Goal: Transaction & Acquisition: Book appointment/travel/reservation

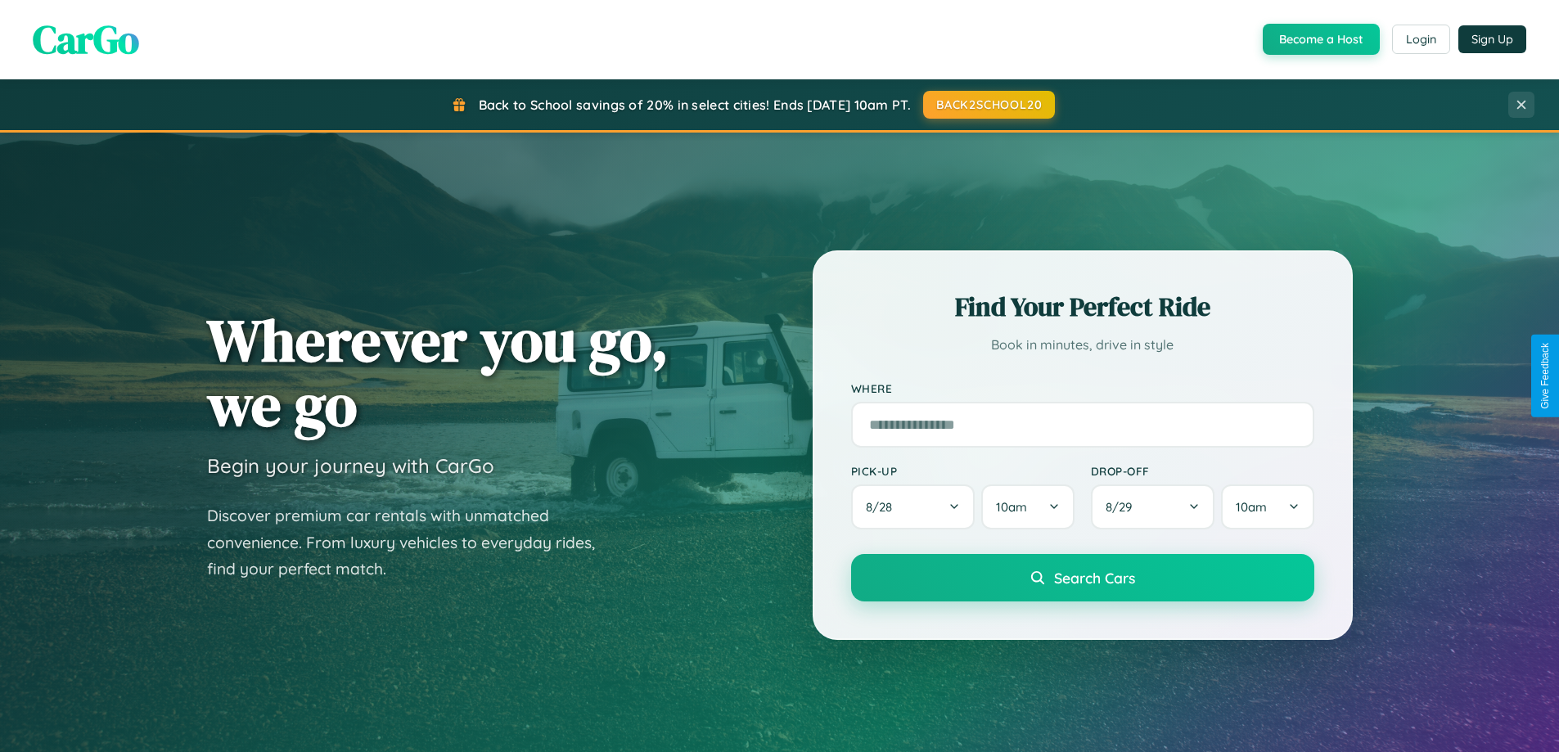
scroll to position [48, 0]
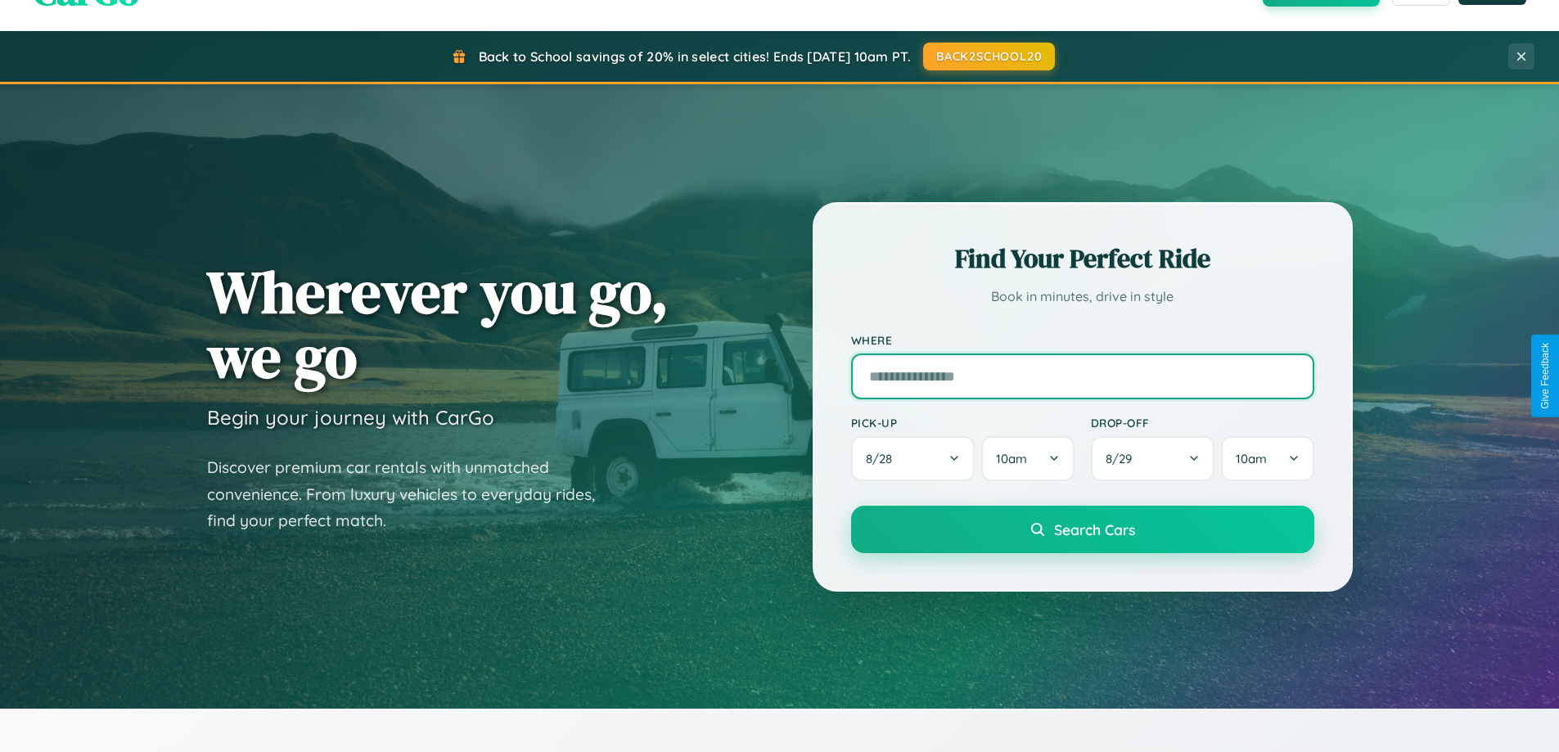
click at [1082, 376] on input "text" at bounding box center [1082, 376] width 463 height 46
type input "**********"
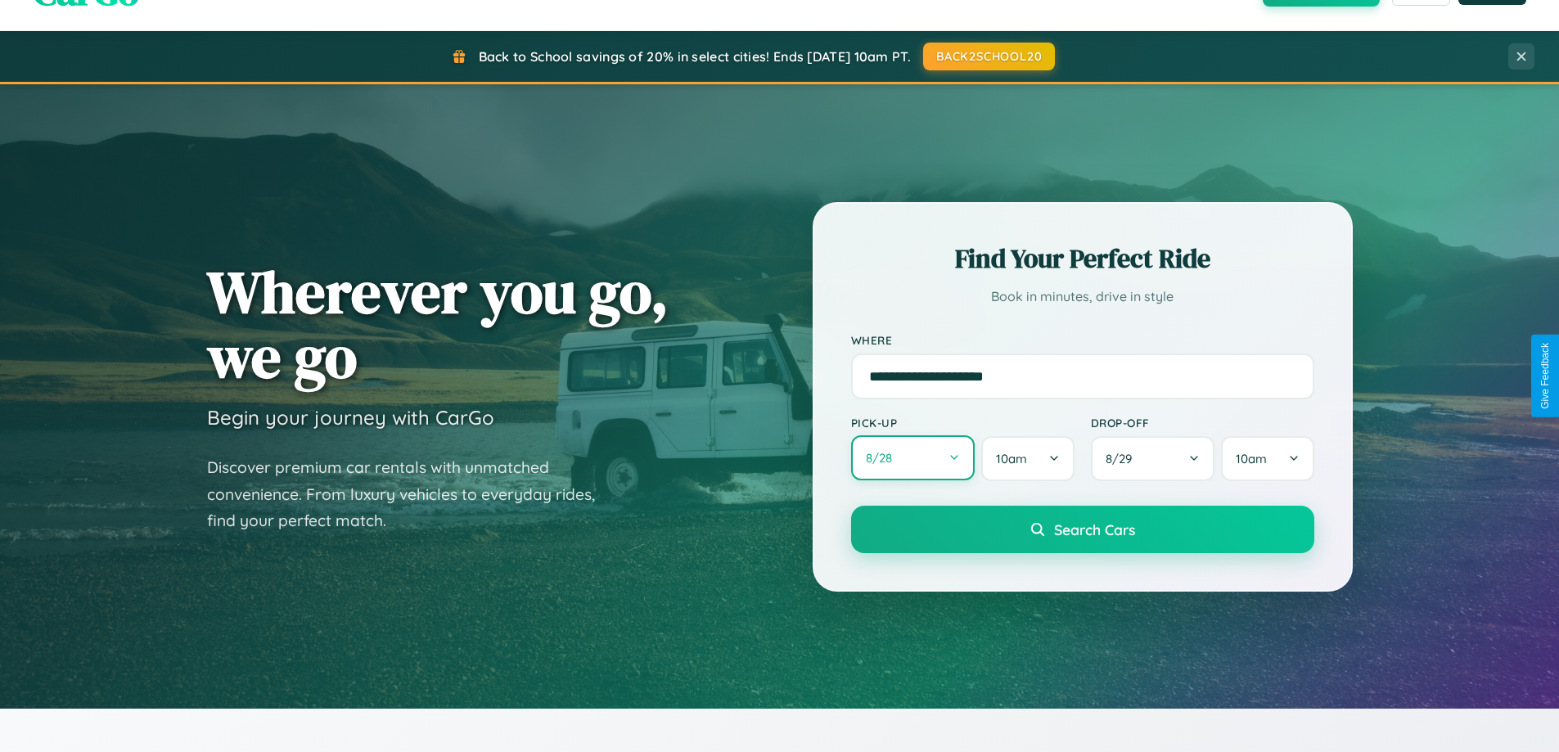
click at [912, 458] on button "8 / 28" at bounding box center [913, 457] width 124 height 45
select select "*"
select select "****"
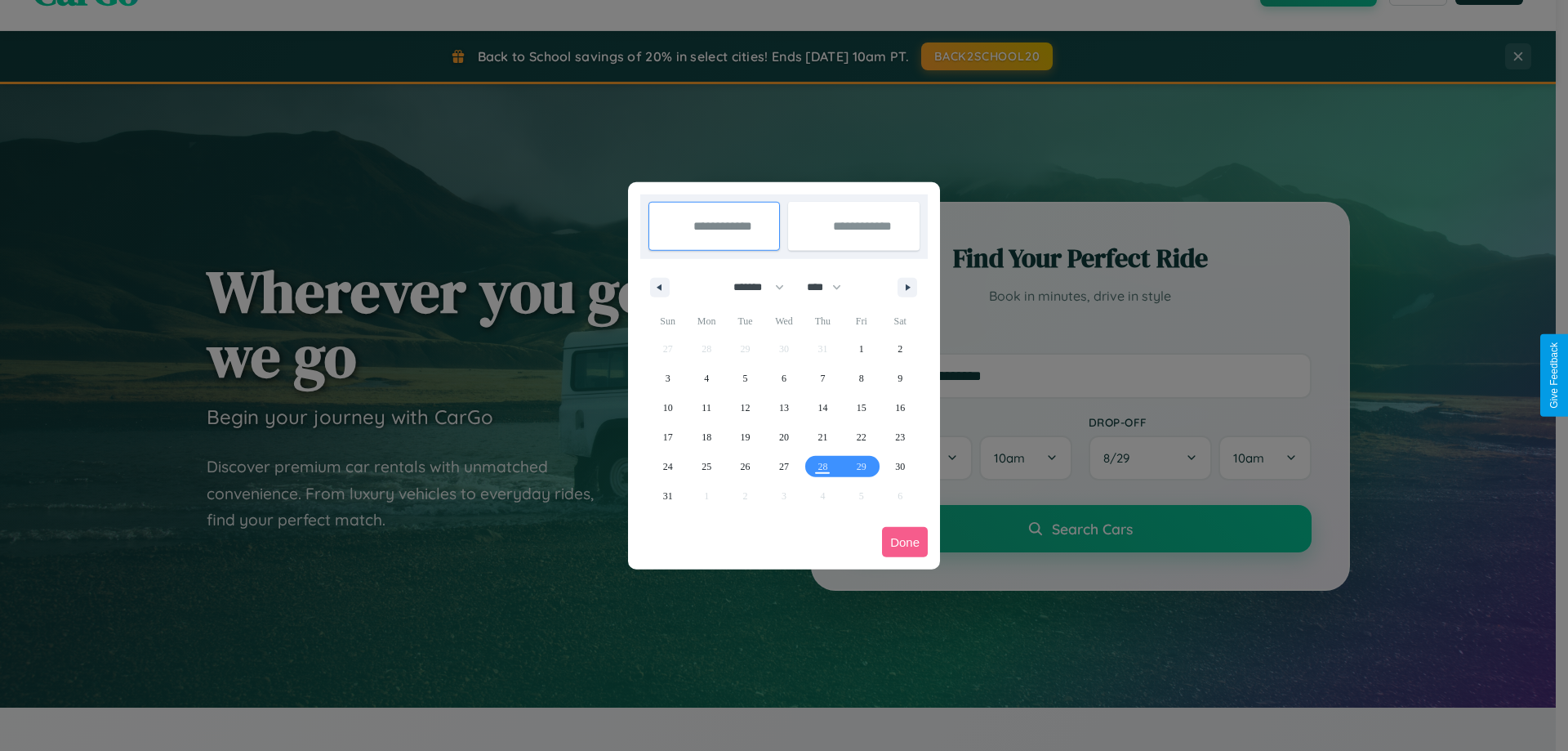
click at [752, 287] on select "******* ******** ***** ***** *** **** **** ****** ********* ******* ******** **…" at bounding box center [757, 287] width 70 height 27
select select "*"
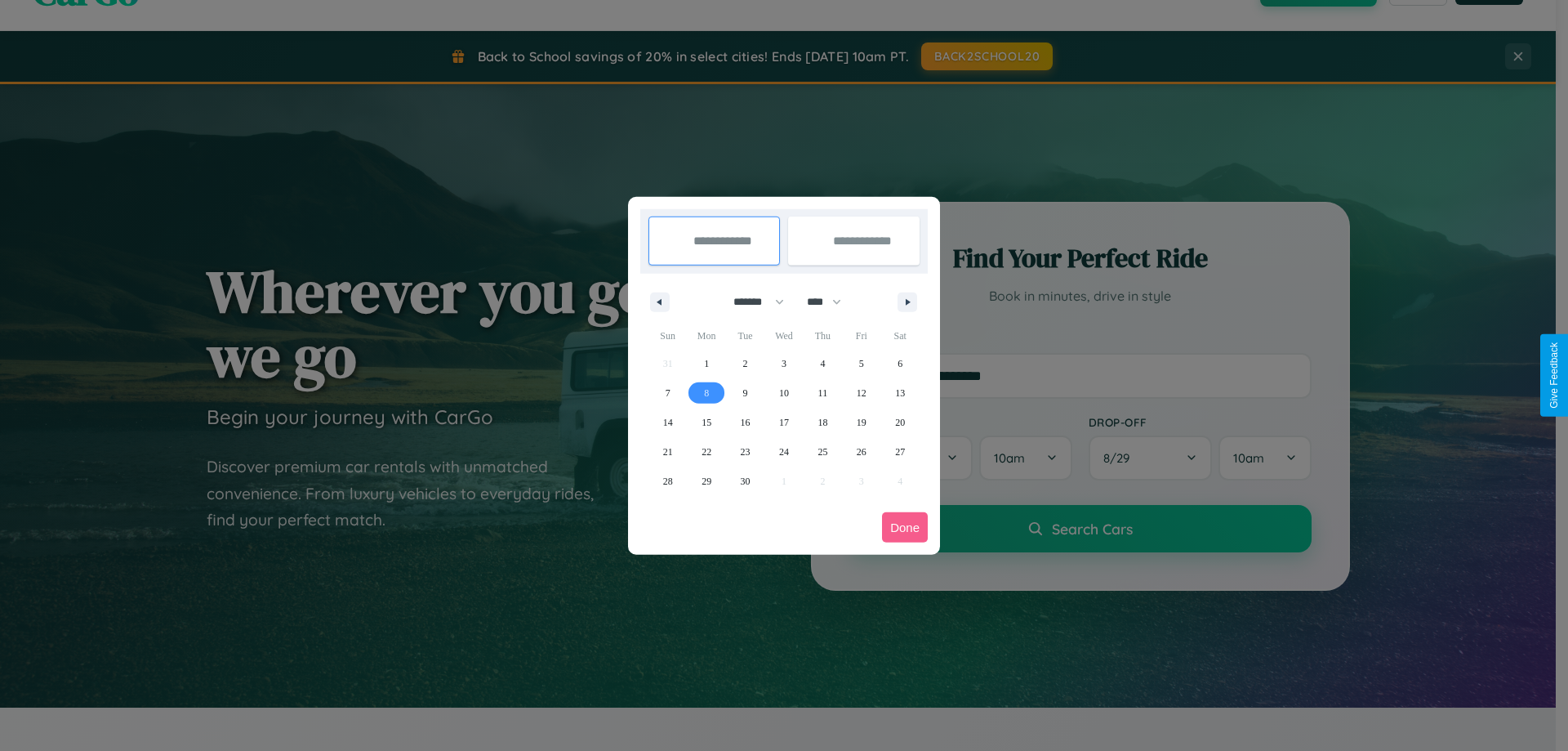
click at [707, 392] on span "8" at bounding box center [706, 392] width 5 height 29
type input "**********"
click at [784, 421] on span "17" at bounding box center [784, 421] width 10 height 29
type input "**********"
click at [905, 527] on button "Done" at bounding box center [905, 527] width 46 height 30
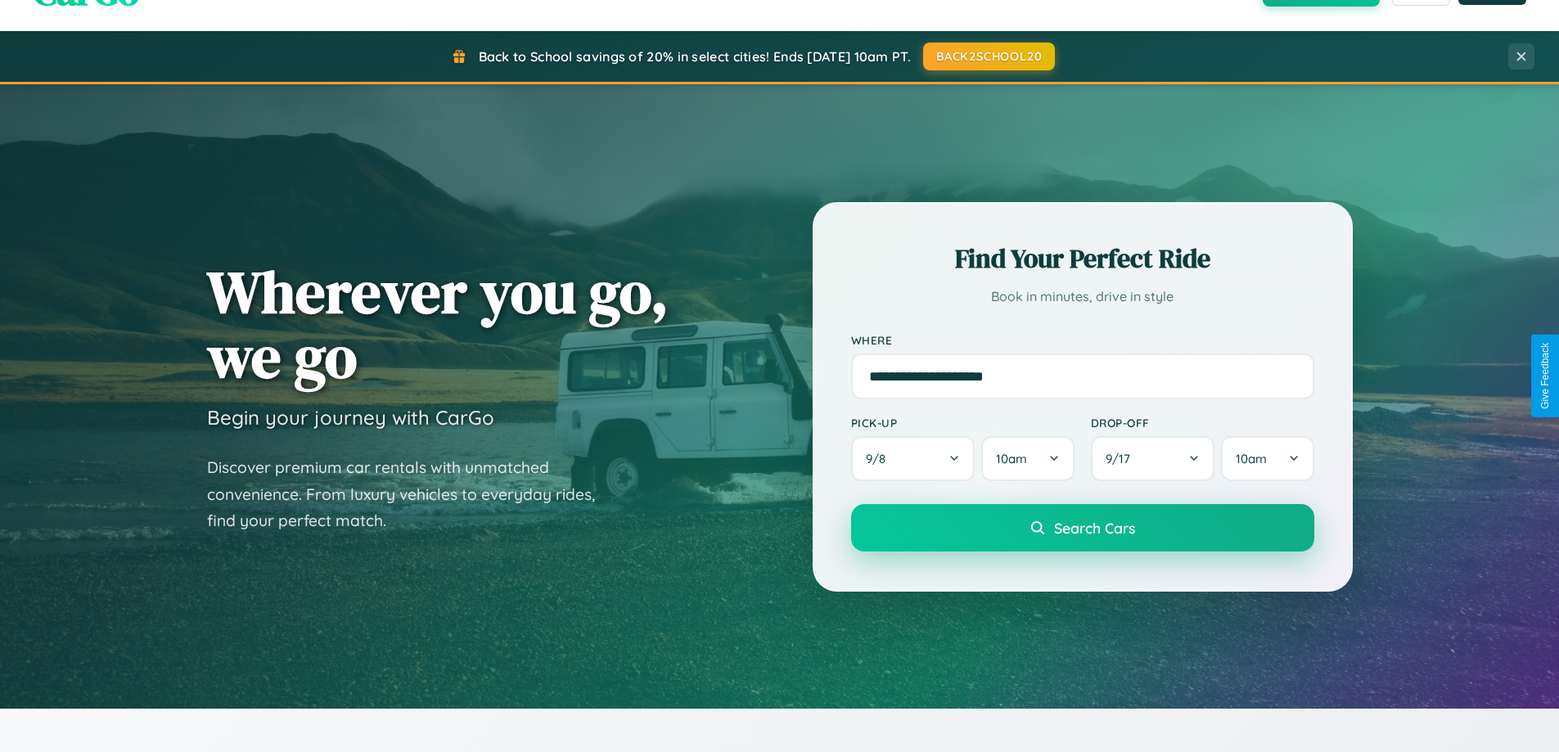
click at [1082, 528] on span "Search Cars" at bounding box center [1094, 528] width 81 height 18
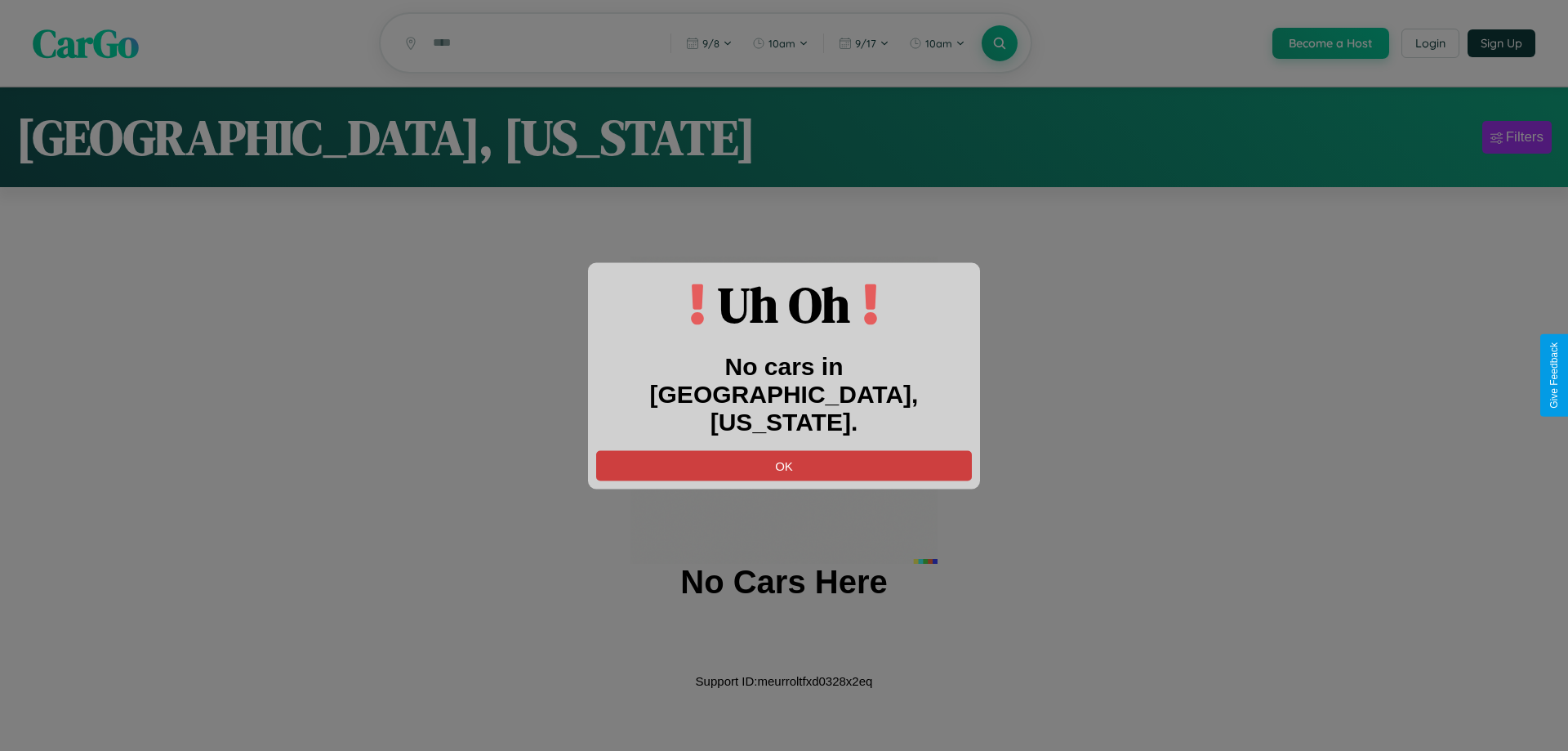
click at [784, 451] on button "OK" at bounding box center [784, 465] width 375 height 30
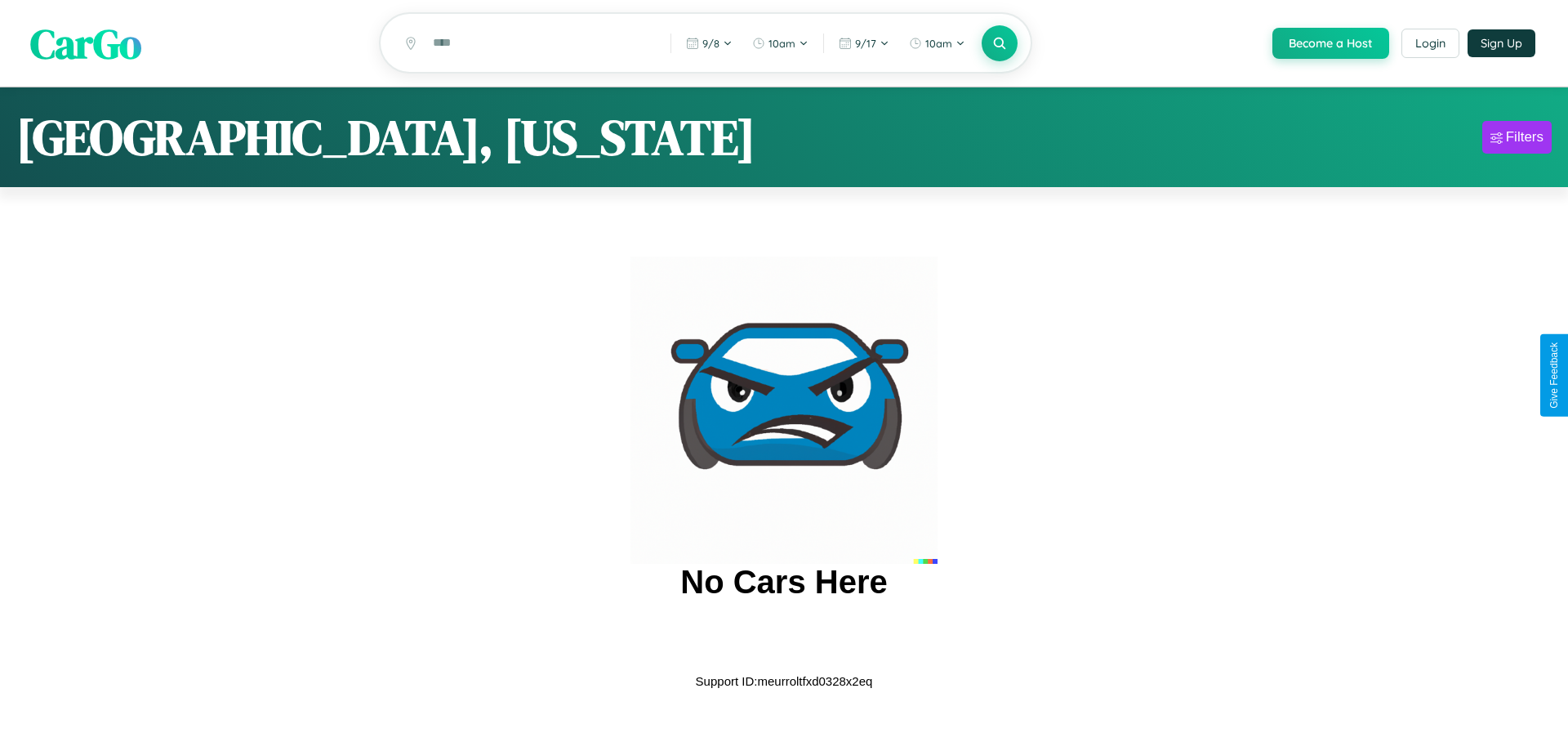
click at [86, 43] on span "CarGo" at bounding box center [85, 43] width 111 height 56
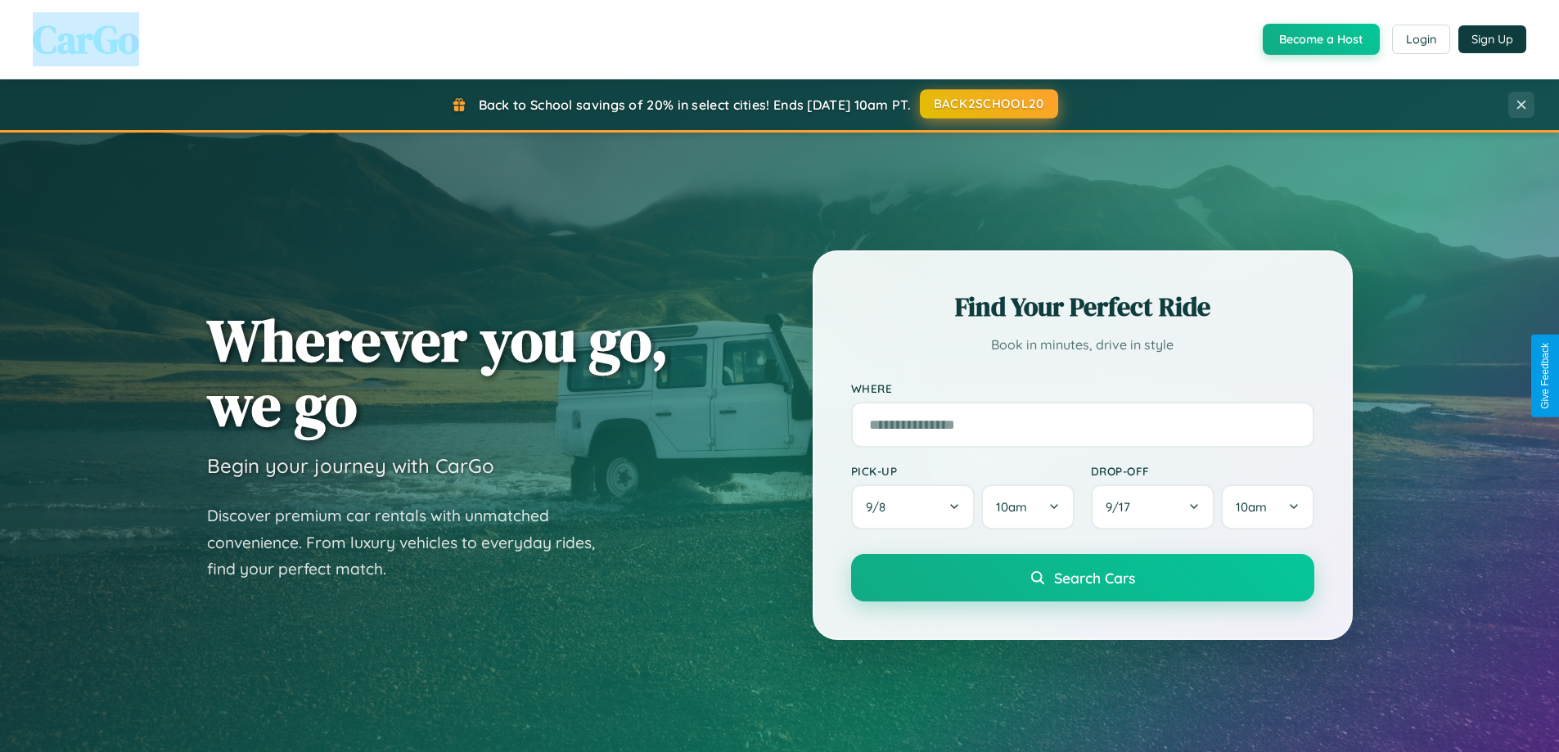
click at [988, 104] on button "BACK2SCHOOL20" at bounding box center [989, 103] width 138 height 29
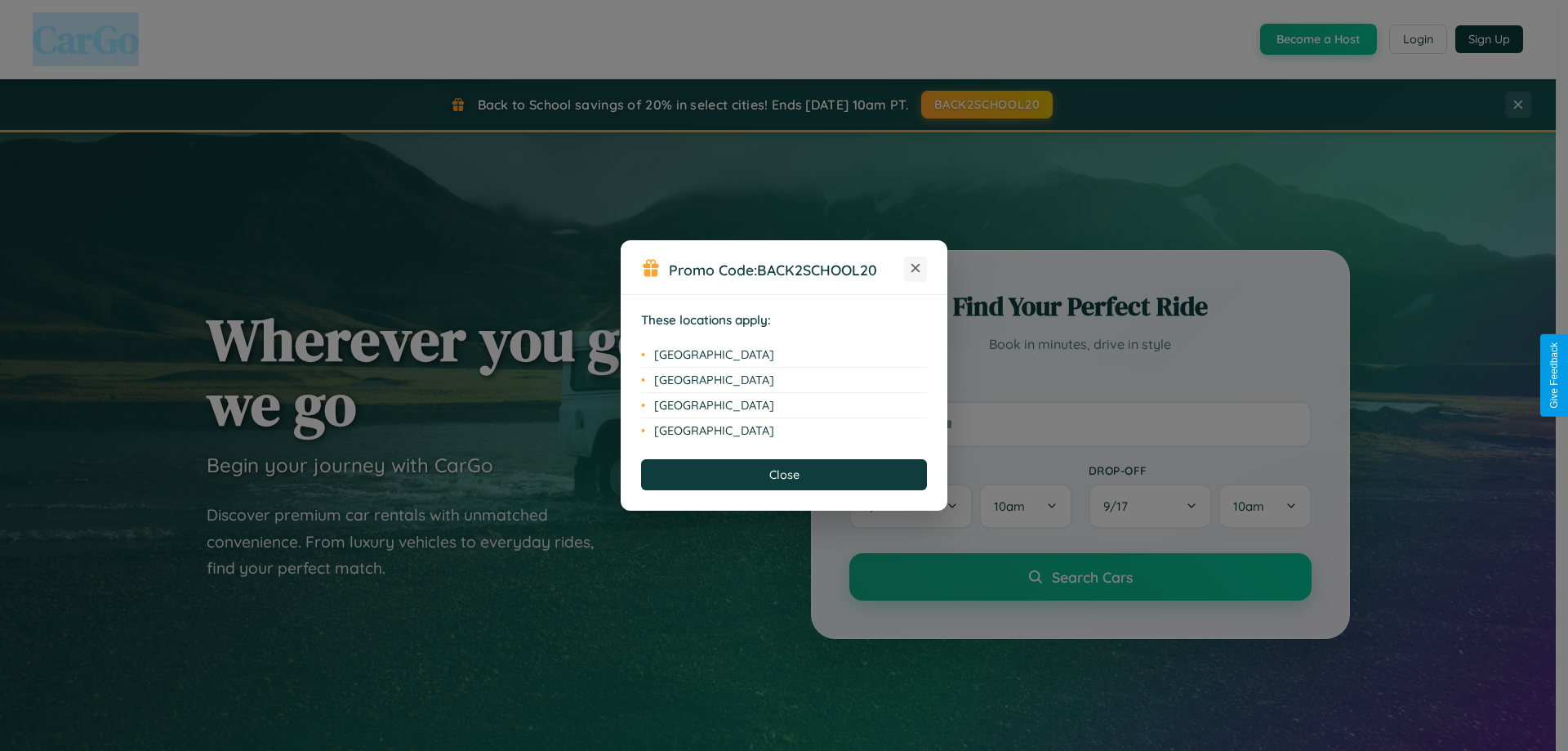
click at [915, 269] on icon at bounding box center [915, 268] width 9 height 9
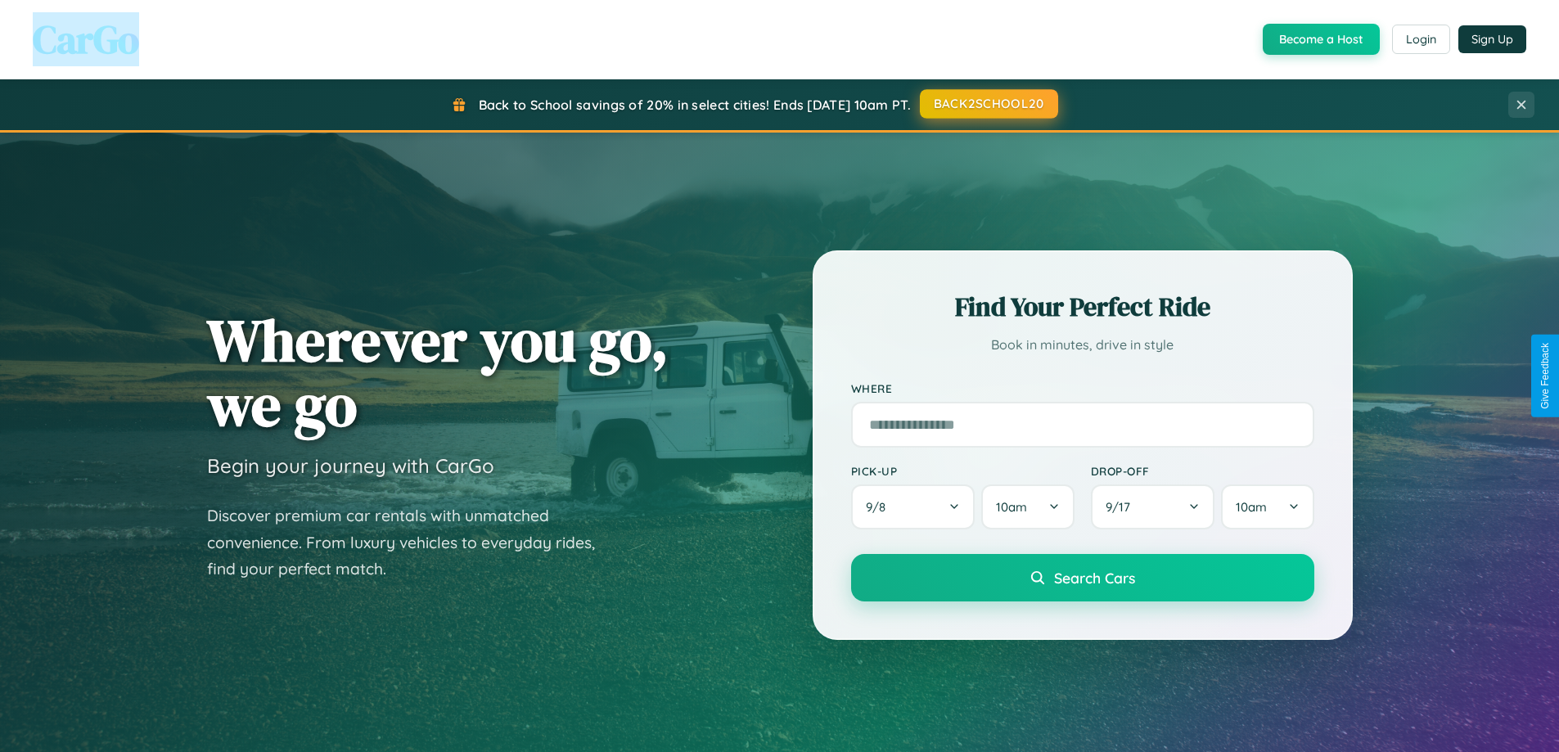
click at [988, 104] on button "BACK2SCHOOL20" at bounding box center [989, 103] width 138 height 29
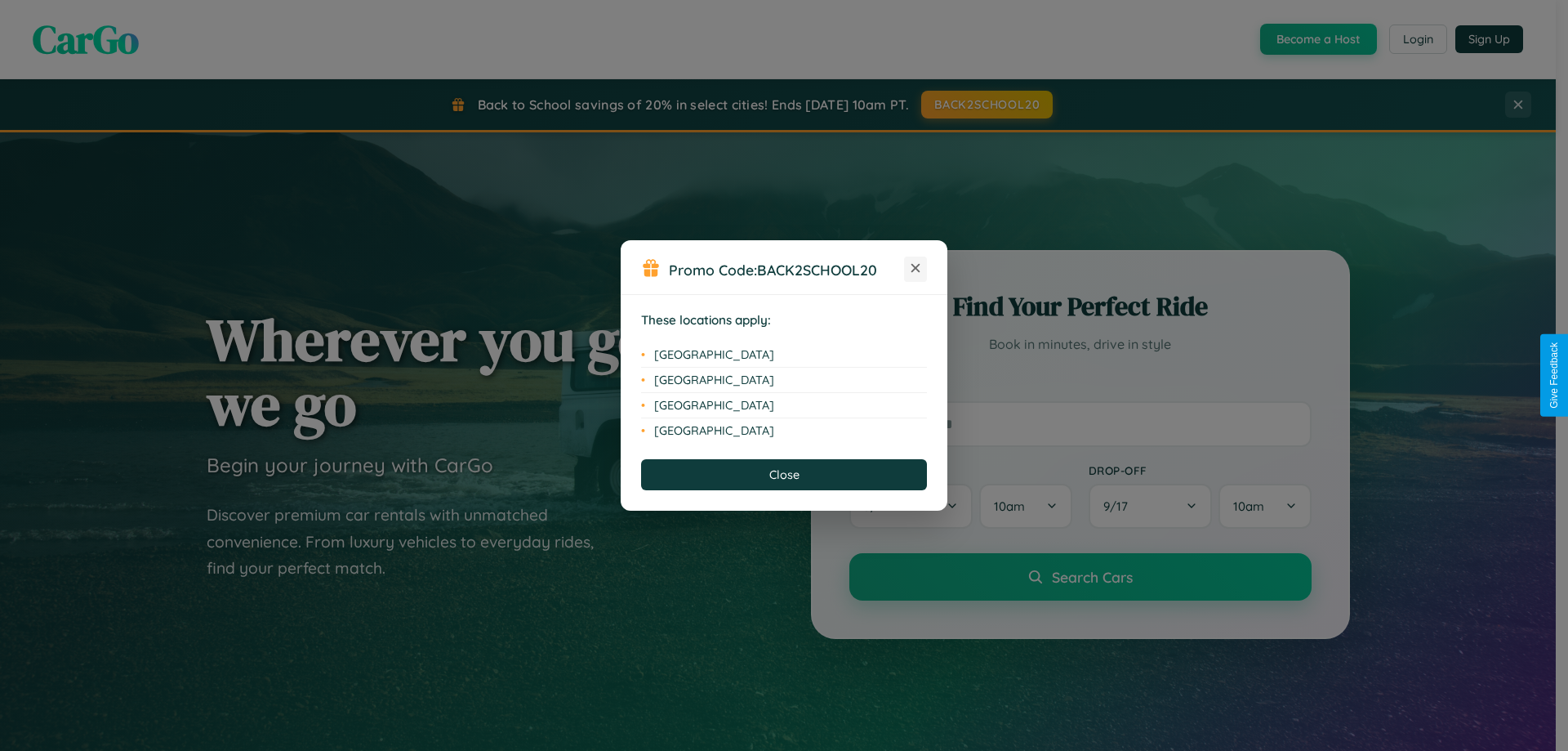
click at [915, 269] on icon at bounding box center [915, 268] width 9 height 9
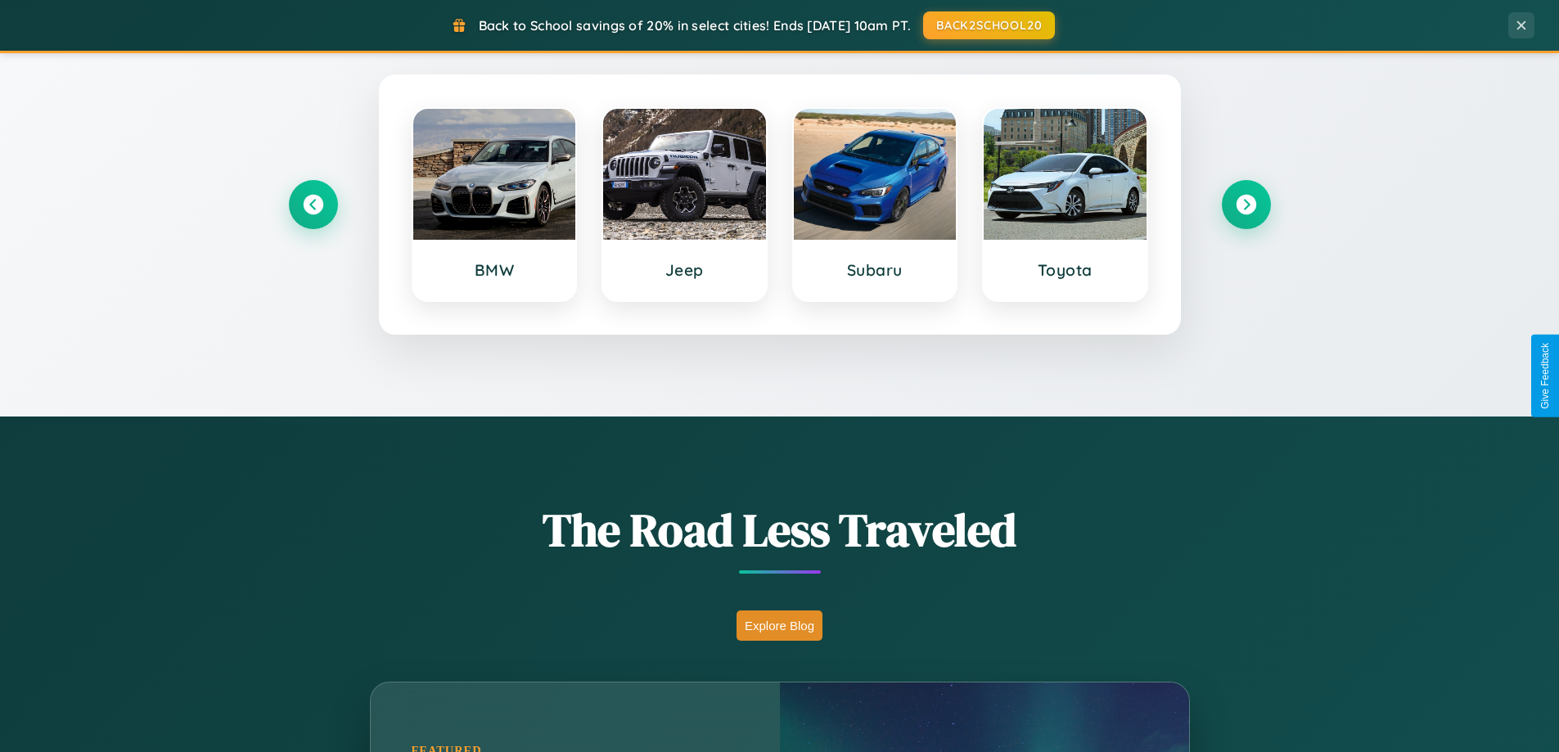
scroll to position [1126, 0]
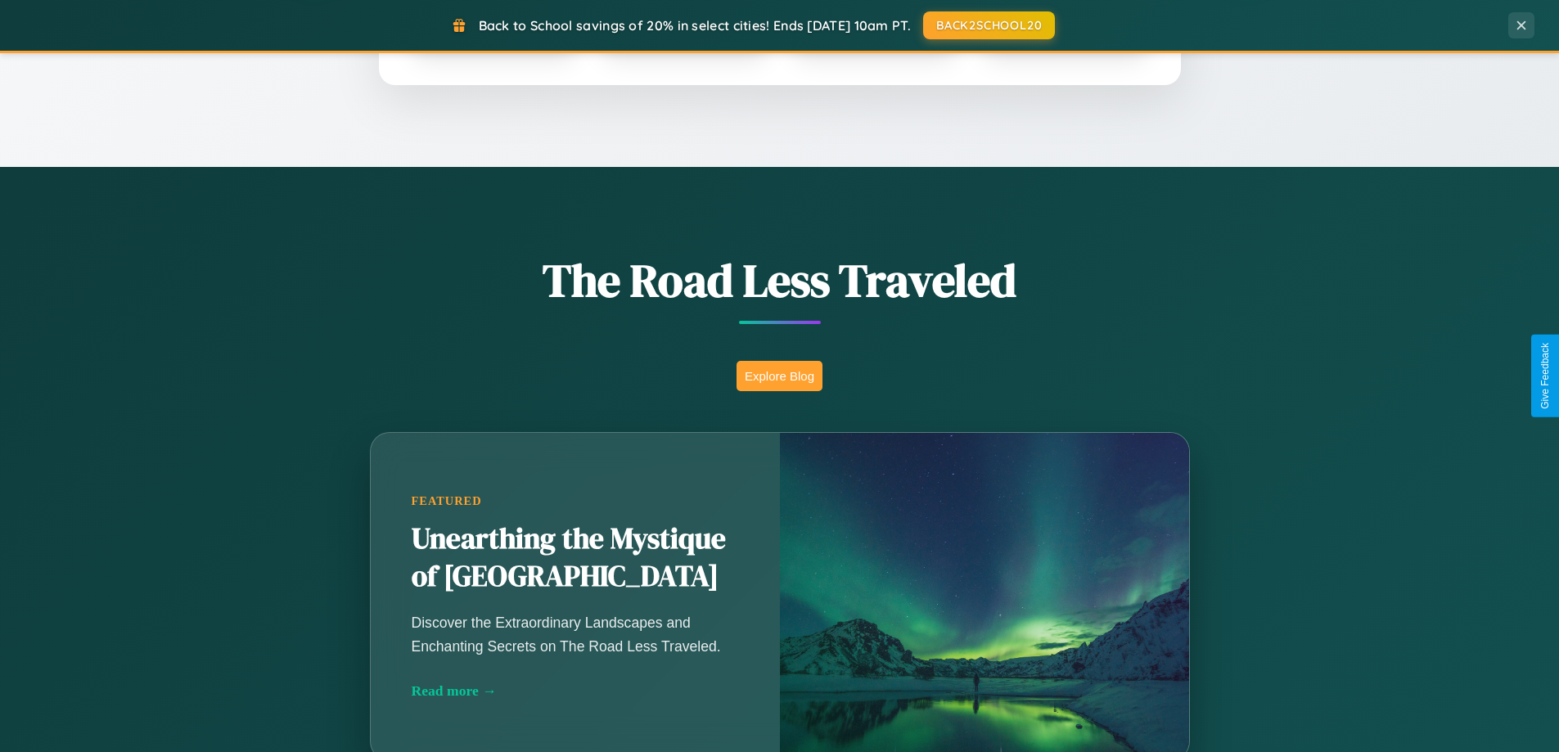
click at [779, 376] on button "Explore Blog" at bounding box center [779, 376] width 86 height 30
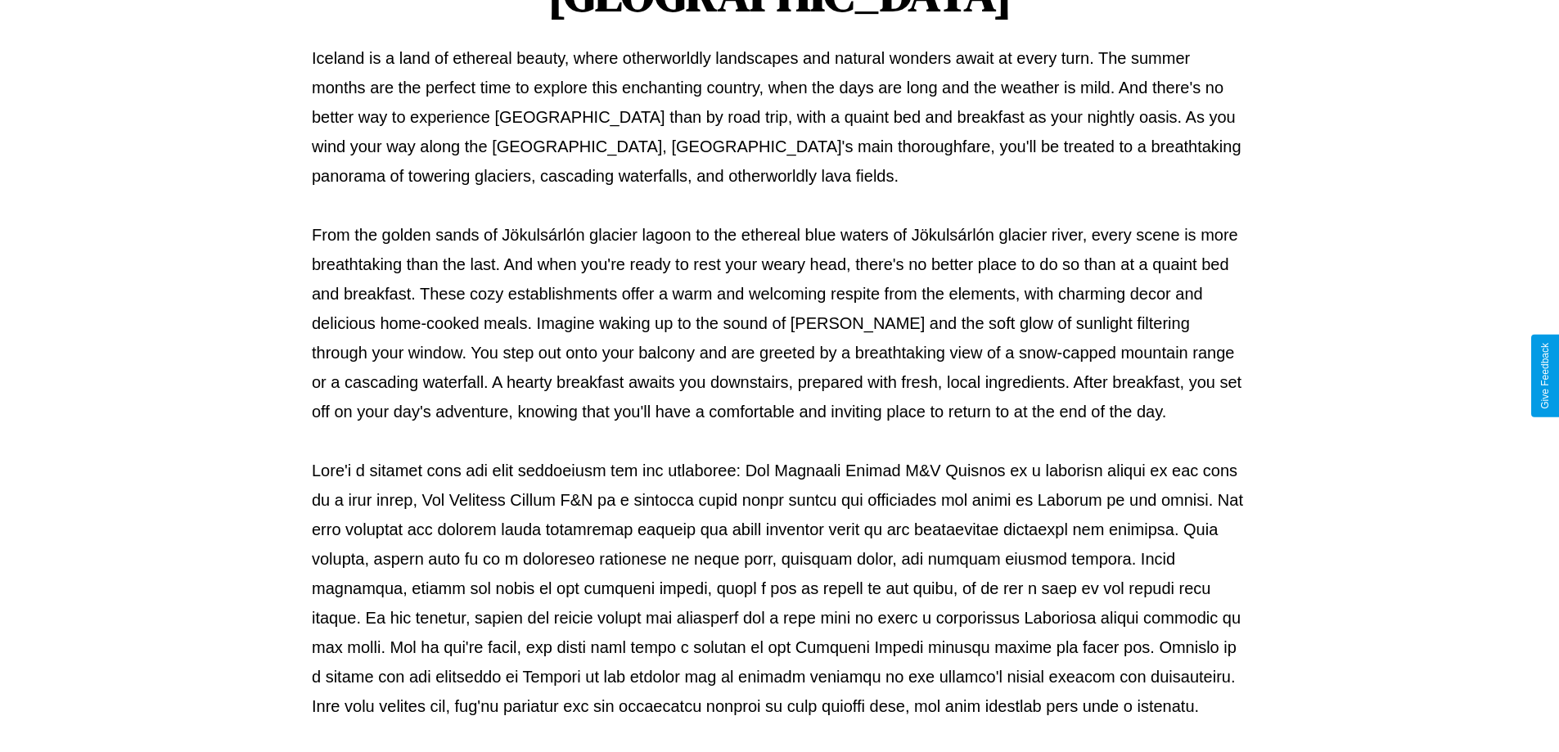
scroll to position [529, 0]
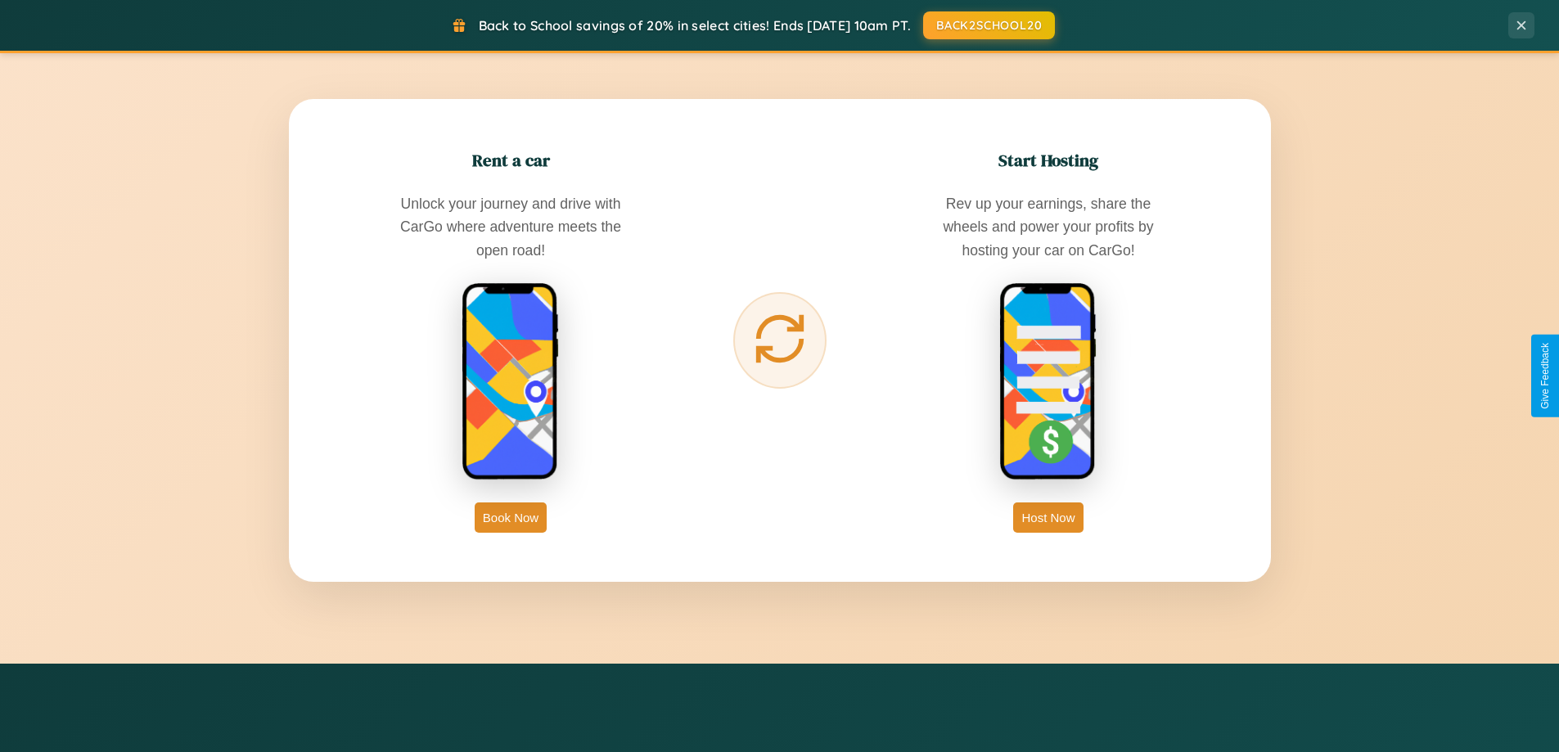
scroll to position [2629, 0]
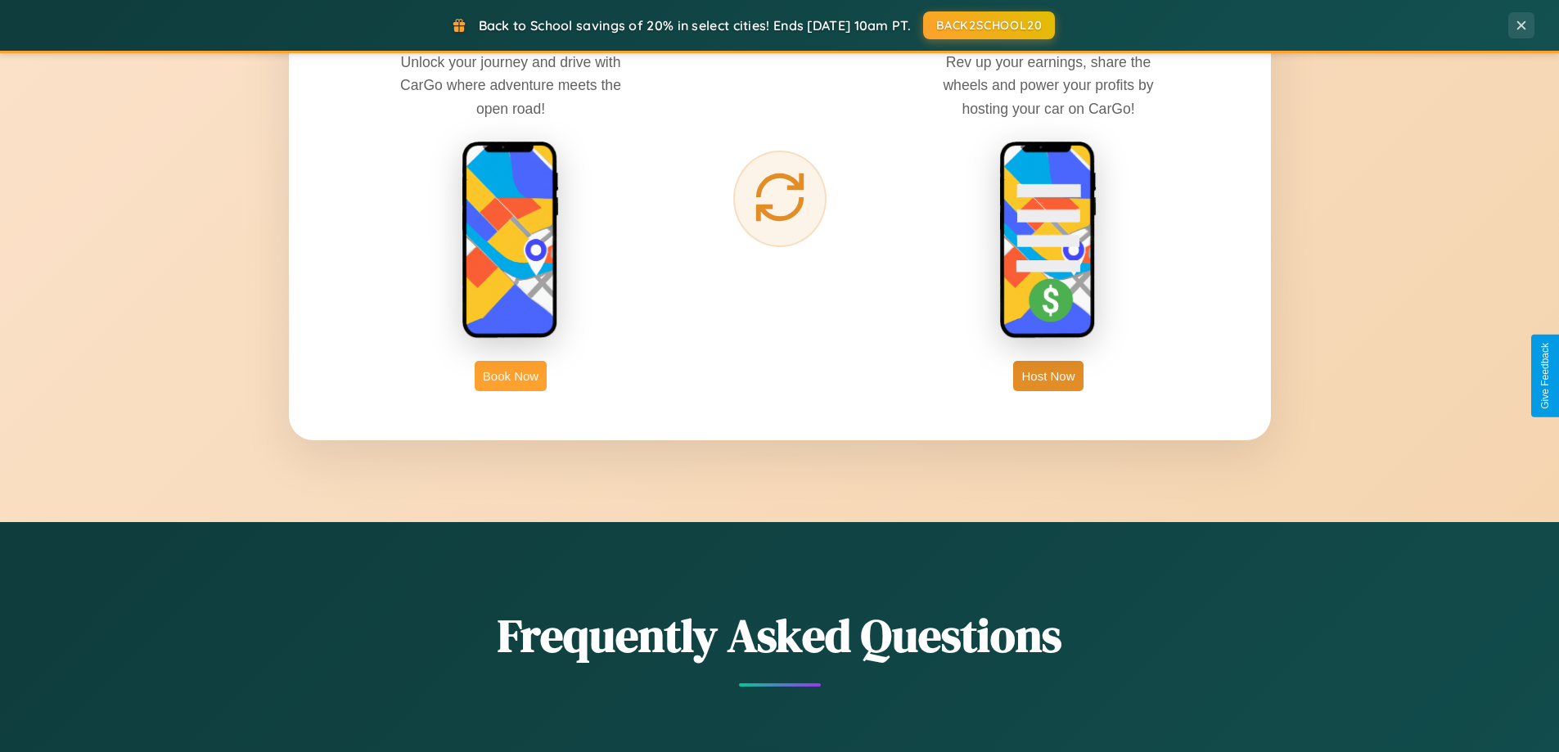
click at [511, 376] on button "Book Now" at bounding box center [511, 376] width 72 height 30
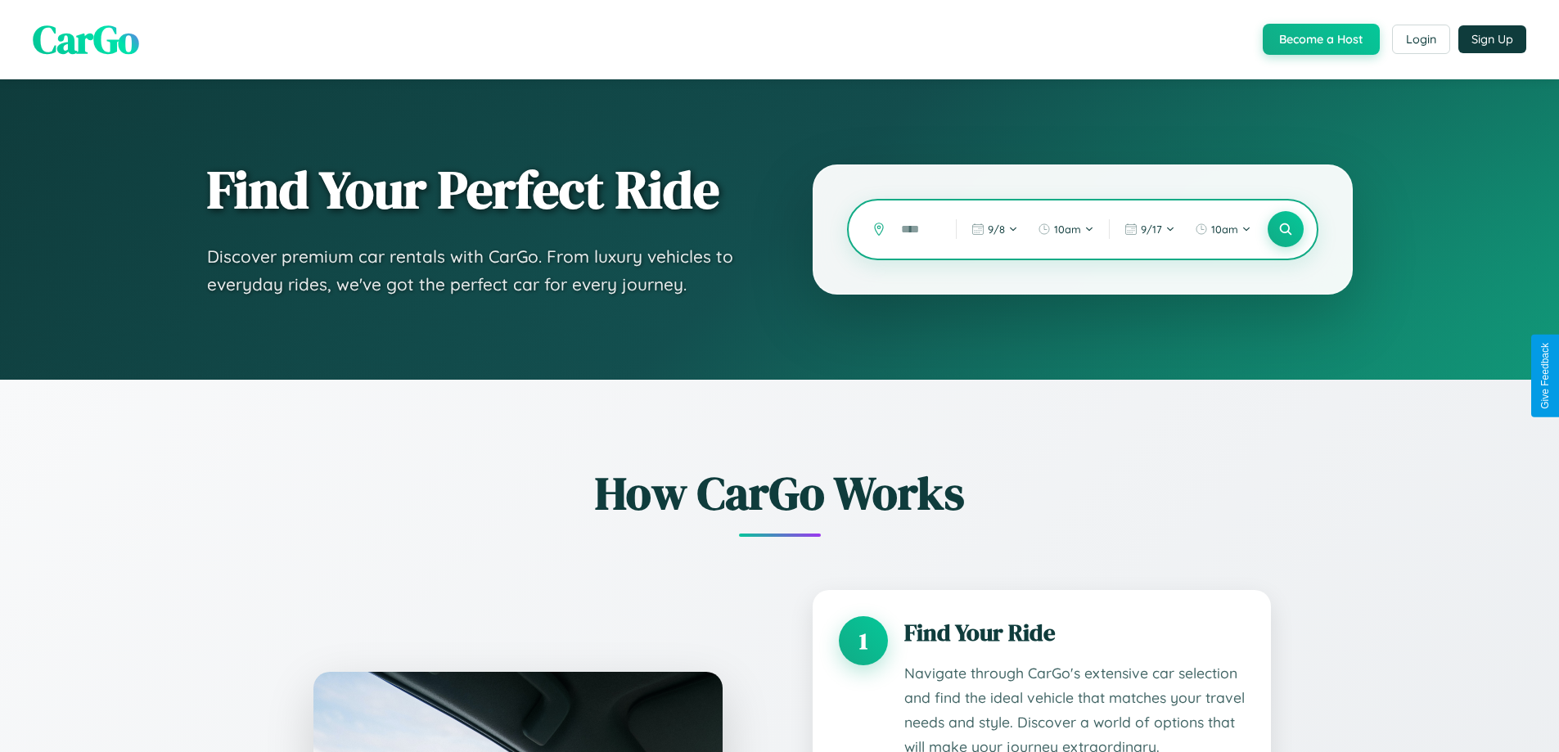
click at [916, 229] on input "text" at bounding box center [916, 229] width 47 height 29
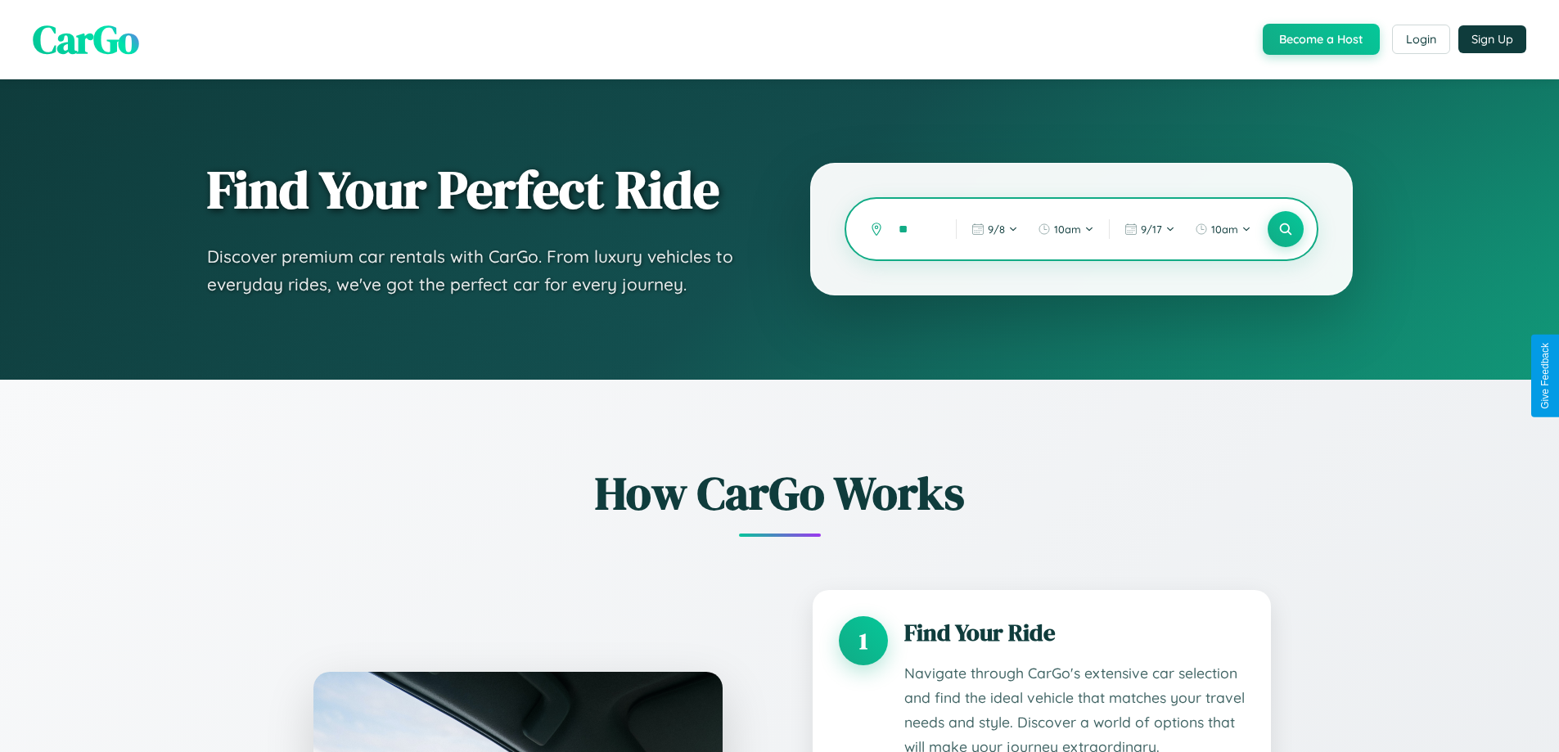
type input "*"
type input "*********"
click at [1285, 229] on icon at bounding box center [1285, 230] width 16 height 16
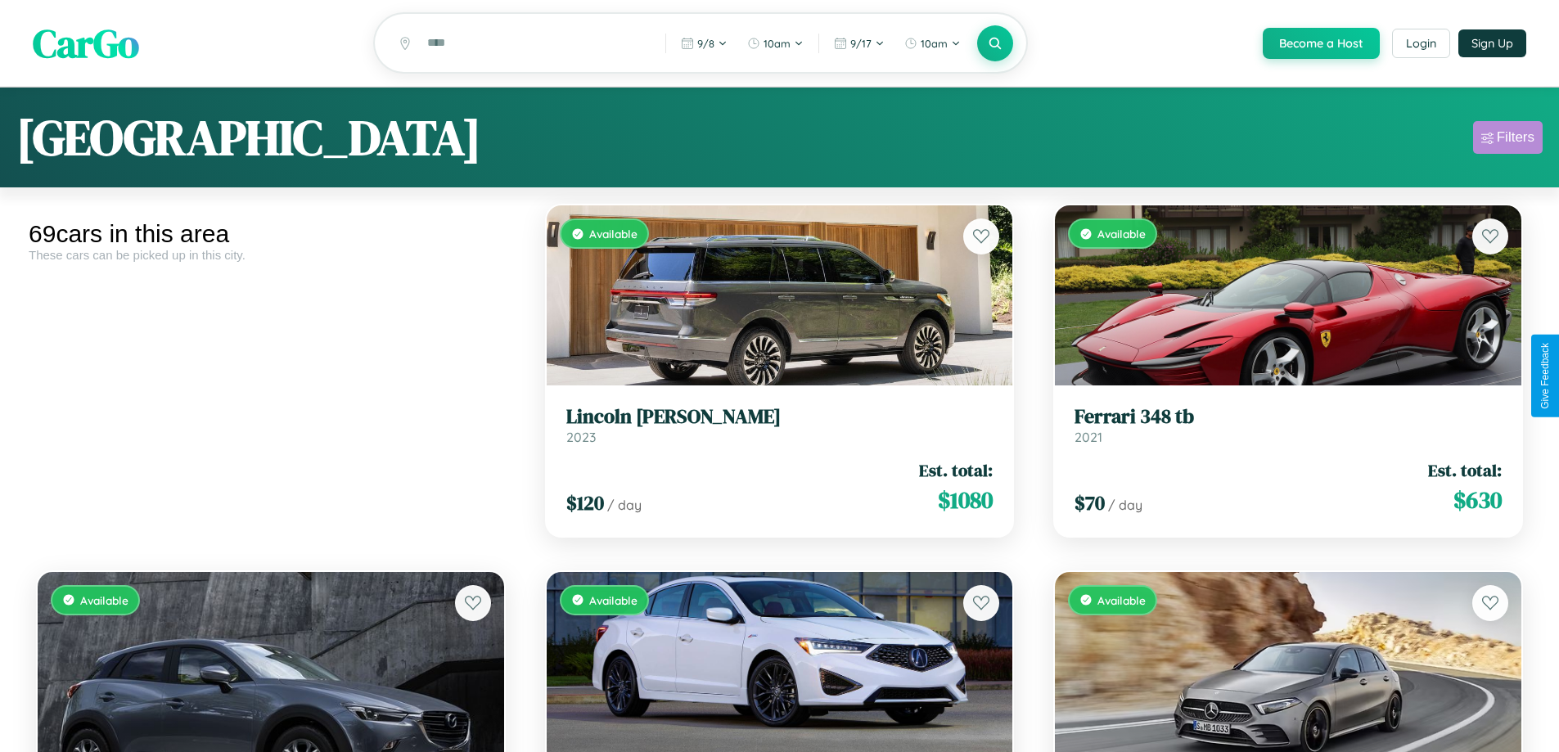
click at [1507, 140] on div "Filters" at bounding box center [1516, 137] width 38 height 16
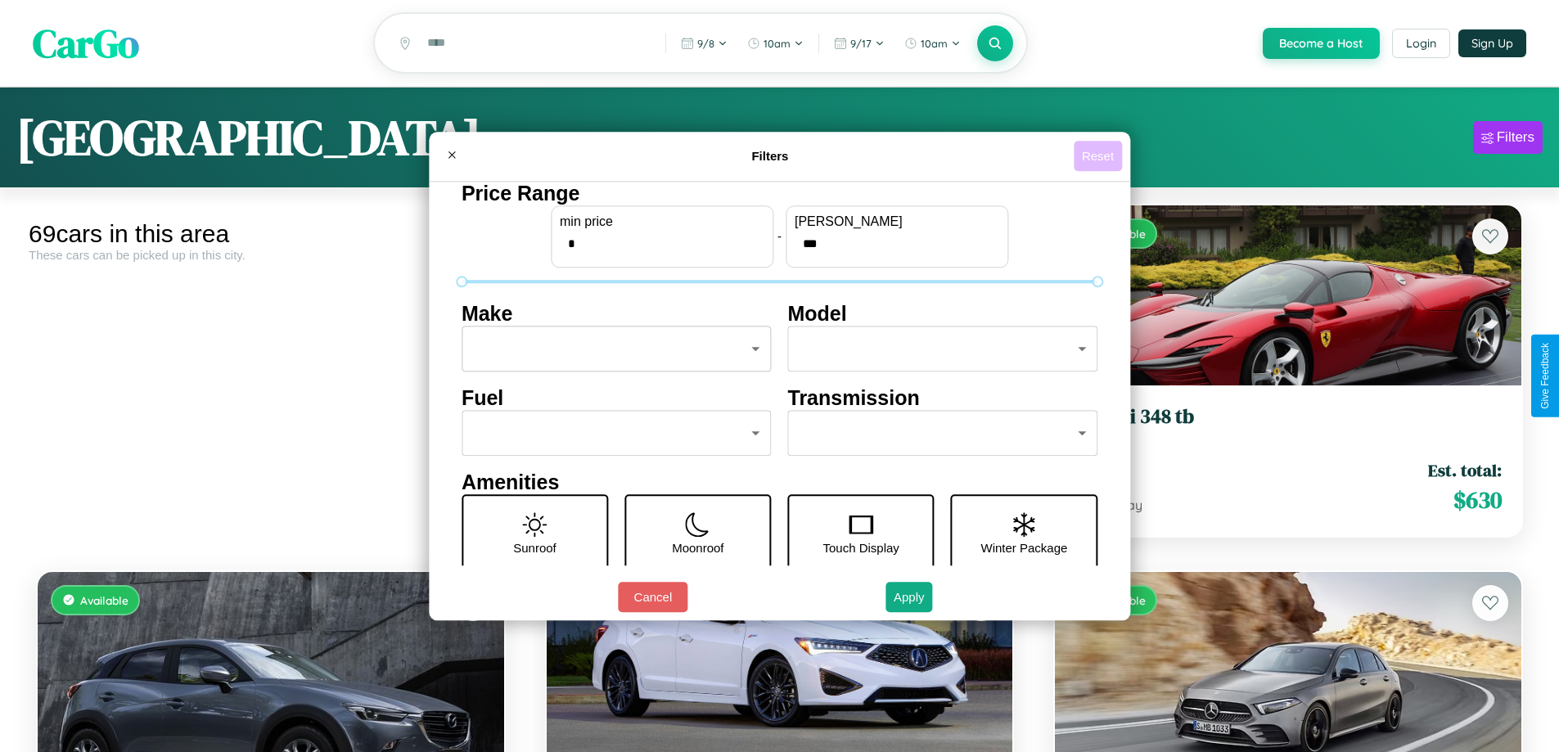
click at [1100, 155] on button "Reset" at bounding box center [1098, 156] width 48 height 30
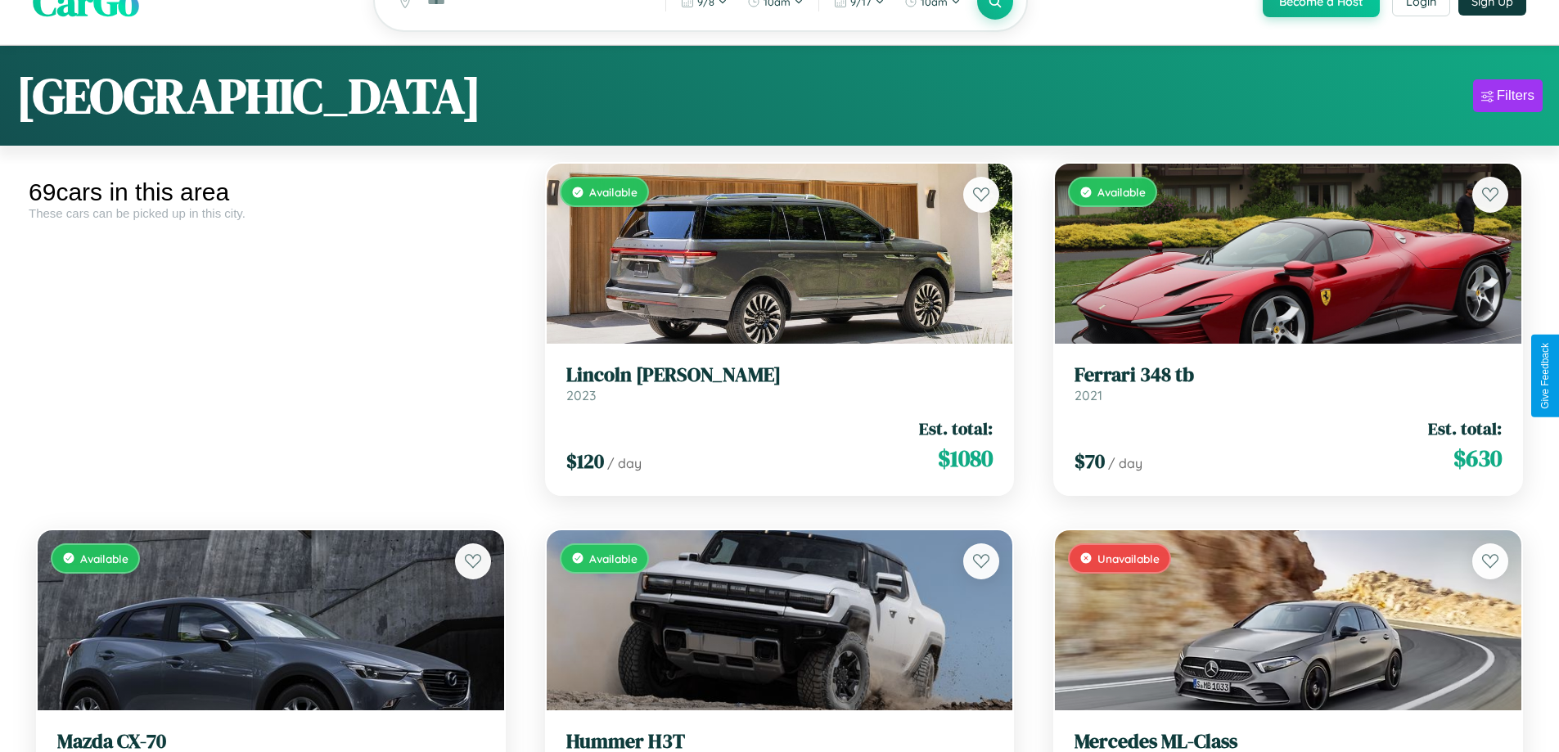
scroll to position [99, 0]
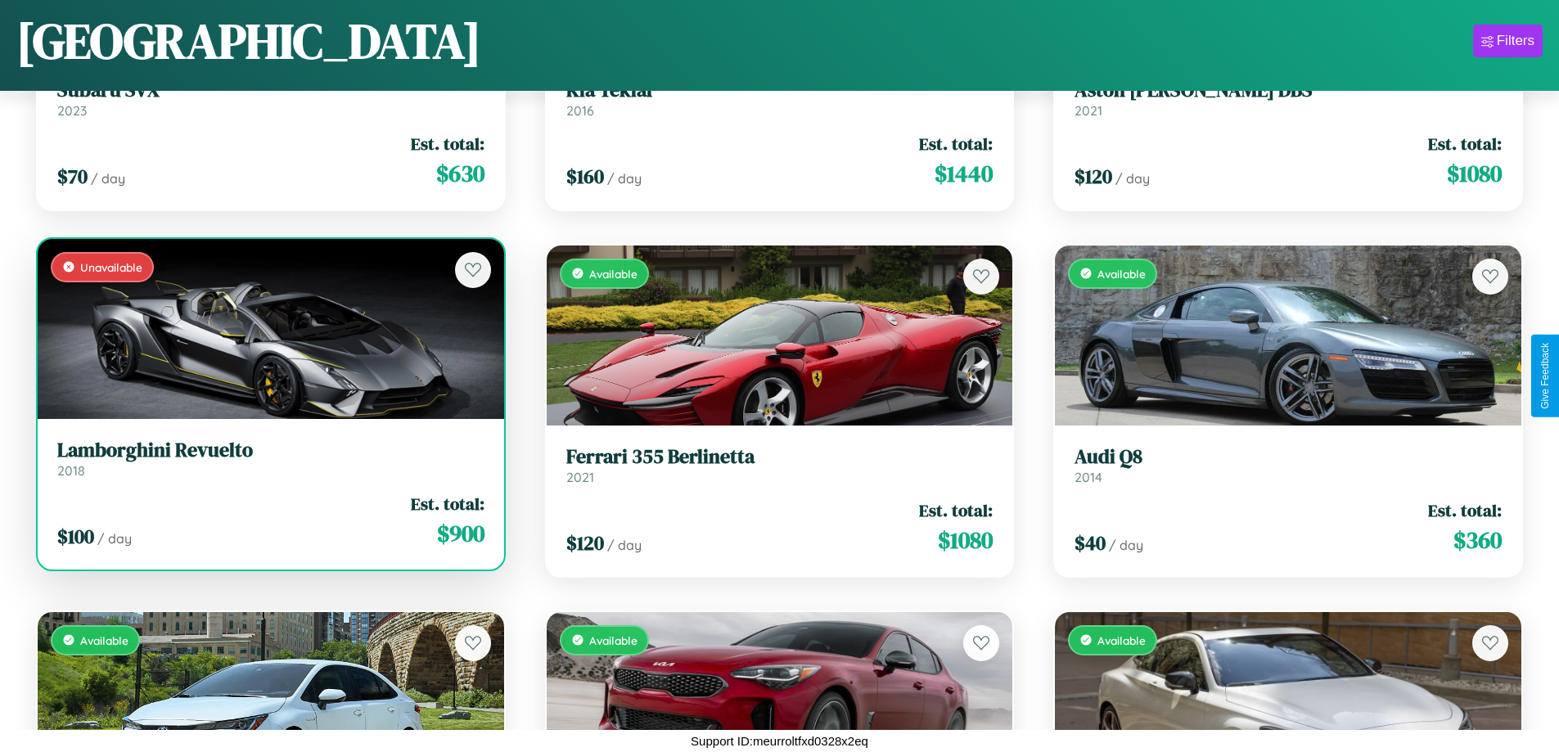
click at [268, 458] on h3 "Lamborghini Revuelto" at bounding box center [270, 451] width 427 height 24
